Goal: Contribute content: Add original content to the website for others to see

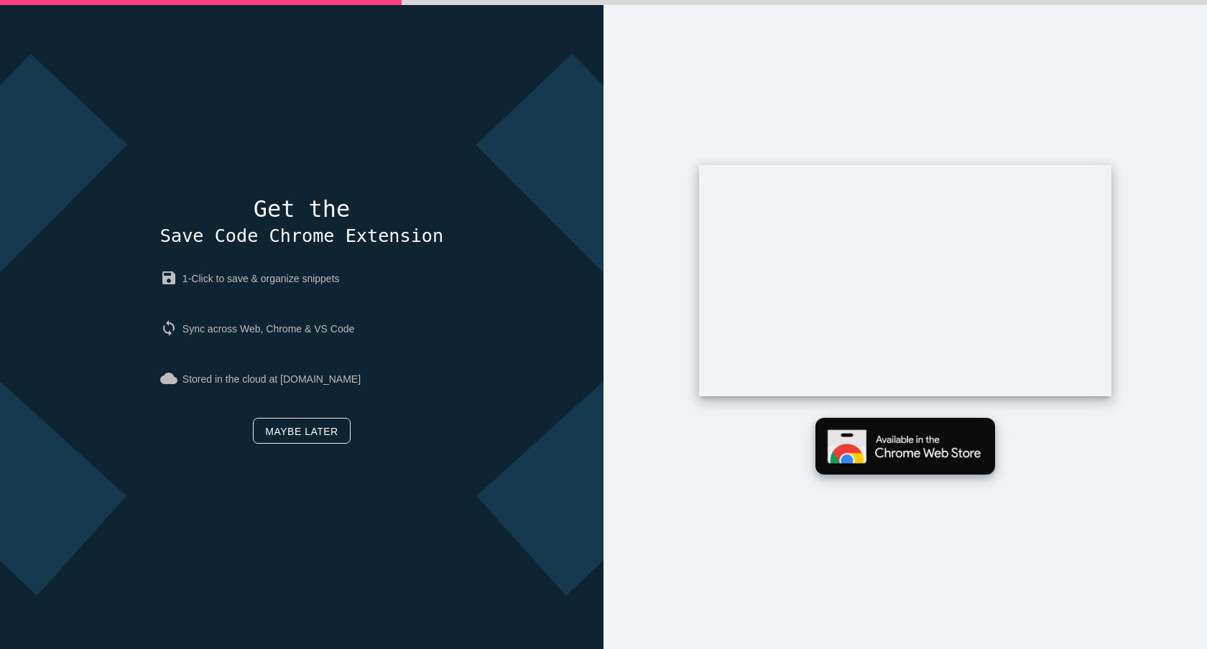
click at [892, 427] on img at bounding box center [905, 446] width 180 height 57
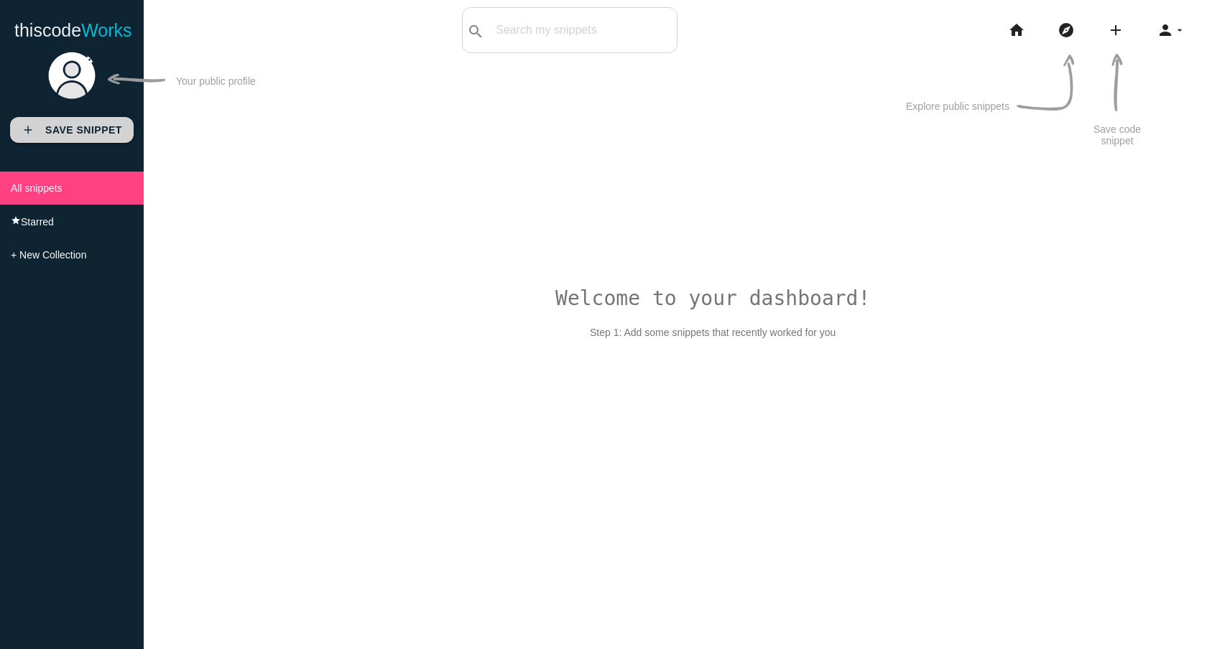
click at [106, 124] on b "Save Snippet" at bounding box center [83, 129] width 77 height 11
click at [37, 111] on link at bounding box center [71, 111] width 79 height 11
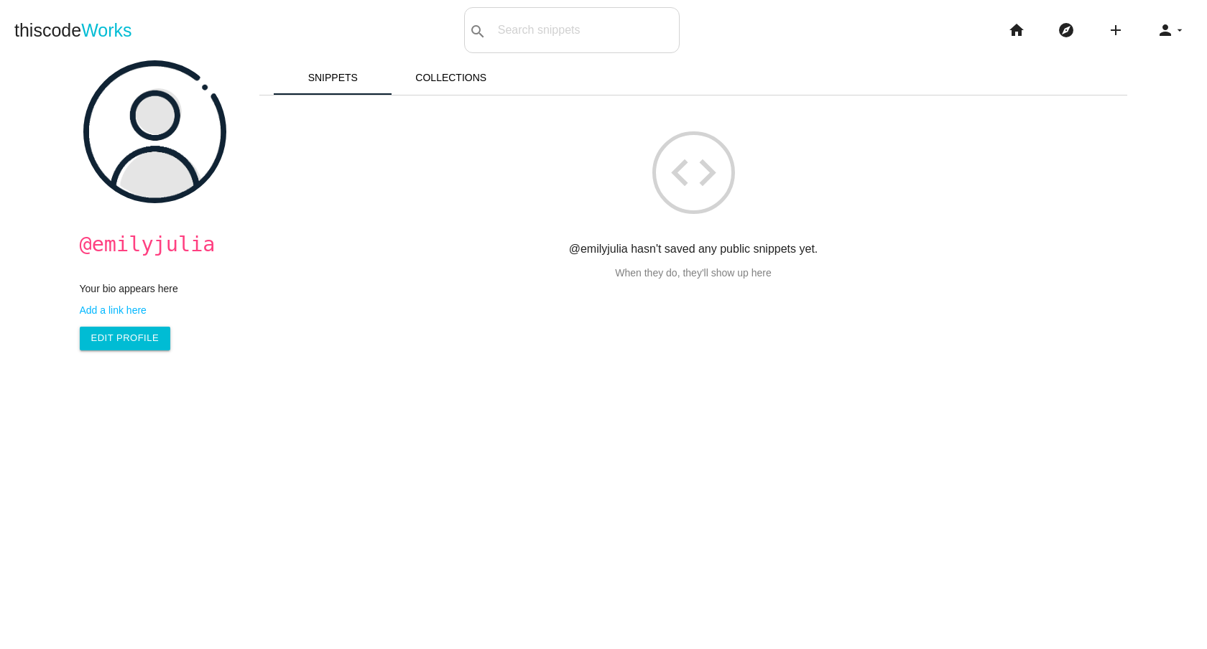
click at [45, 145] on main "@emilyjulia Your bio appears here Add a link here Edit Profile Snippets Collect…" at bounding box center [603, 384] width 1207 height 649
click at [1160, 32] on icon "person" at bounding box center [1165, 30] width 17 height 46
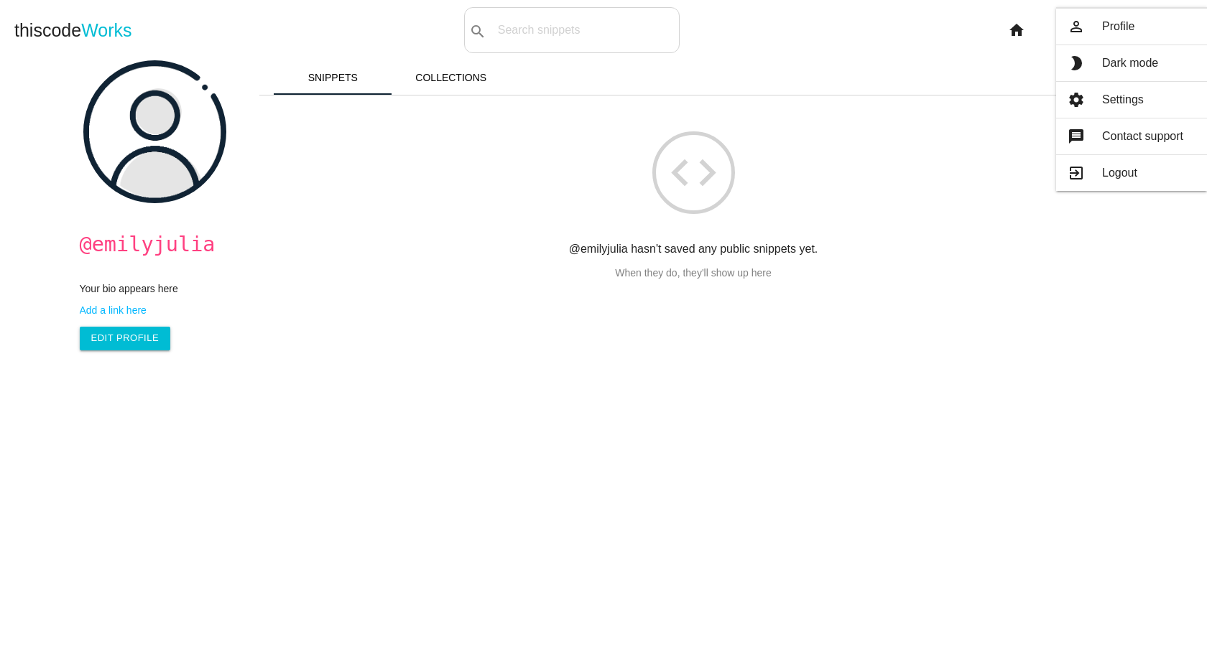
click at [391, 103] on div "code @emilyjulia hasn't saved any public snippets yet. When they do, they'll sh…" at bounding box center [693, 187] width 868 height 184
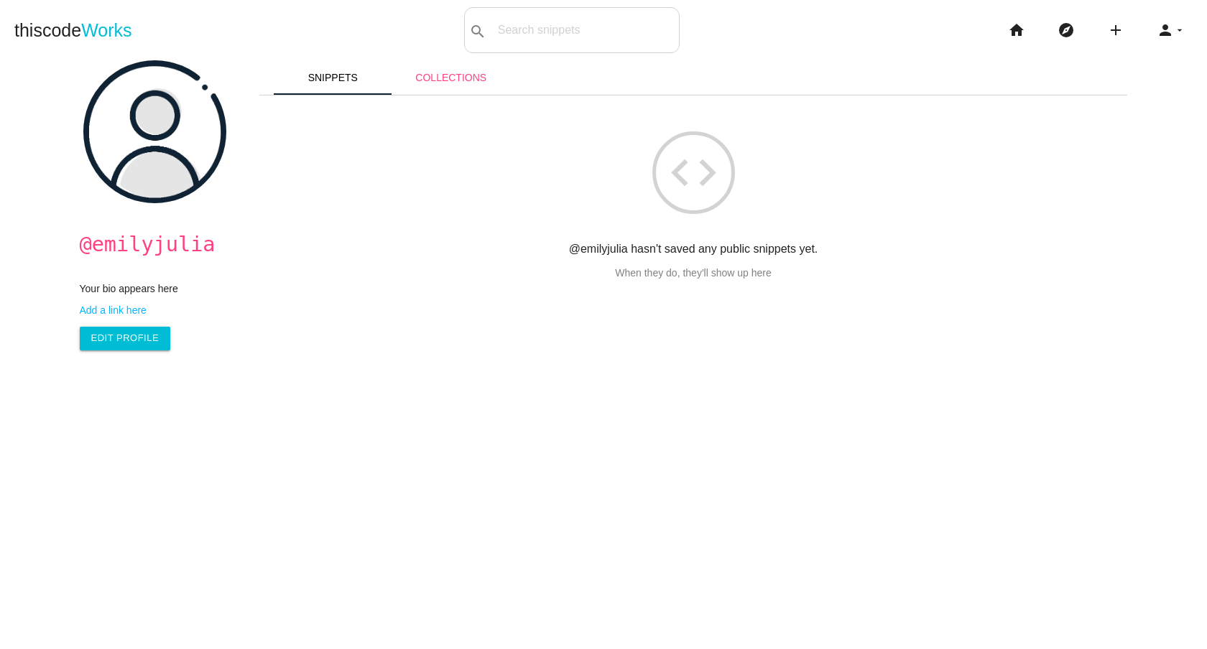
click at [418, 93] on link "Collections" at bounding box center [451, 77] width 119 height 34
drag, startPoint x: 429, startPoint y: 86, endPoint x: 726, endPoint y: 9, distance: 307.4
